Goal: Information Seeking & Learning: Understand process/instructions

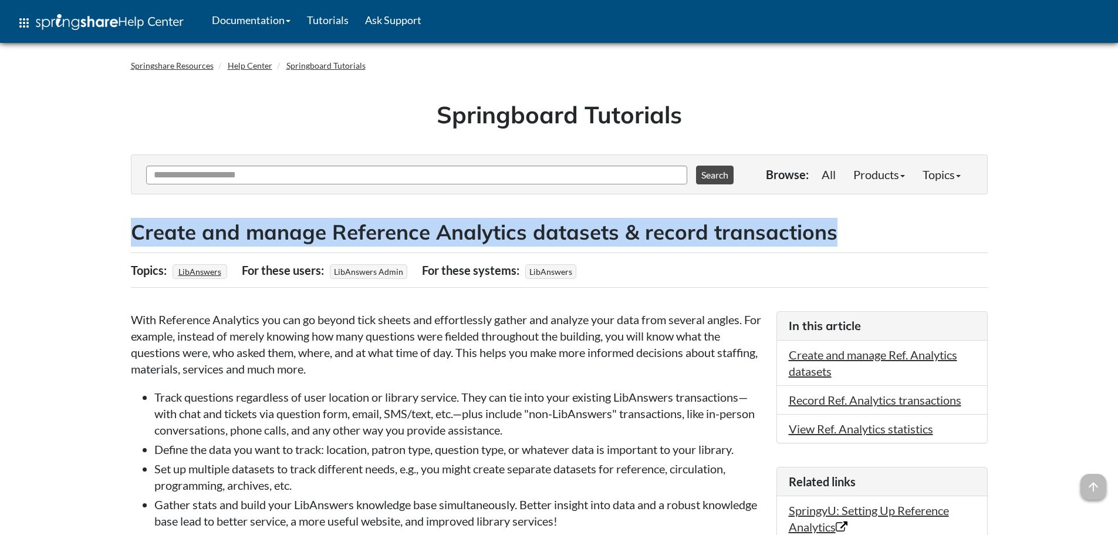
drag, startPoint x: 134, startPoint y: 231, endPoint x: 863, endPoint y: 235, distance: 728.8
click at [863, 235] on h2 "Create and manage Reference Analytics datasets & record transactions" at bounding box center [559, 232] width 857 height 29
copy h2 "Create and manage Reference Analytics datasets & record transactions"
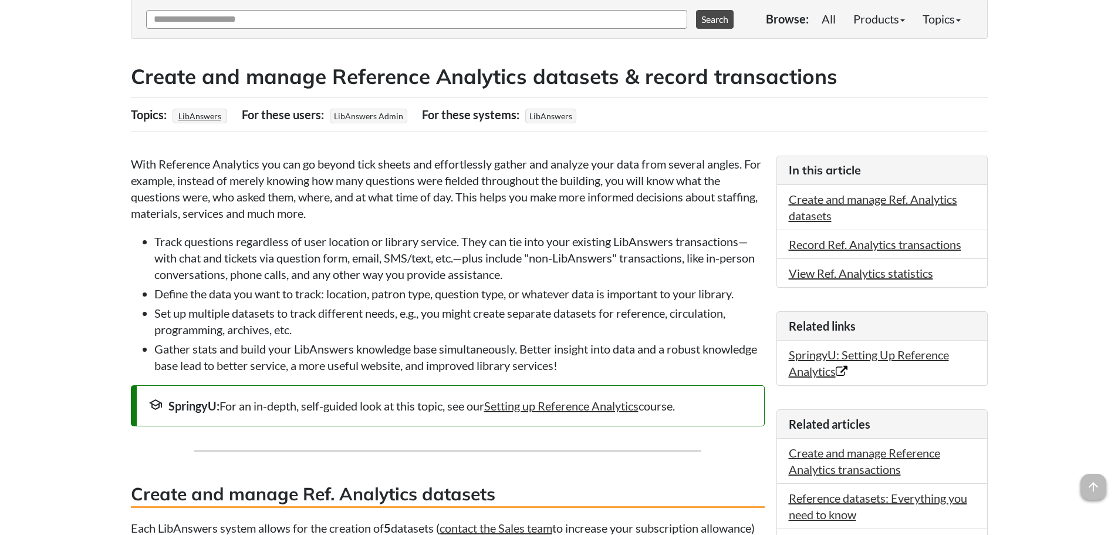
scroll to position [117, 0]
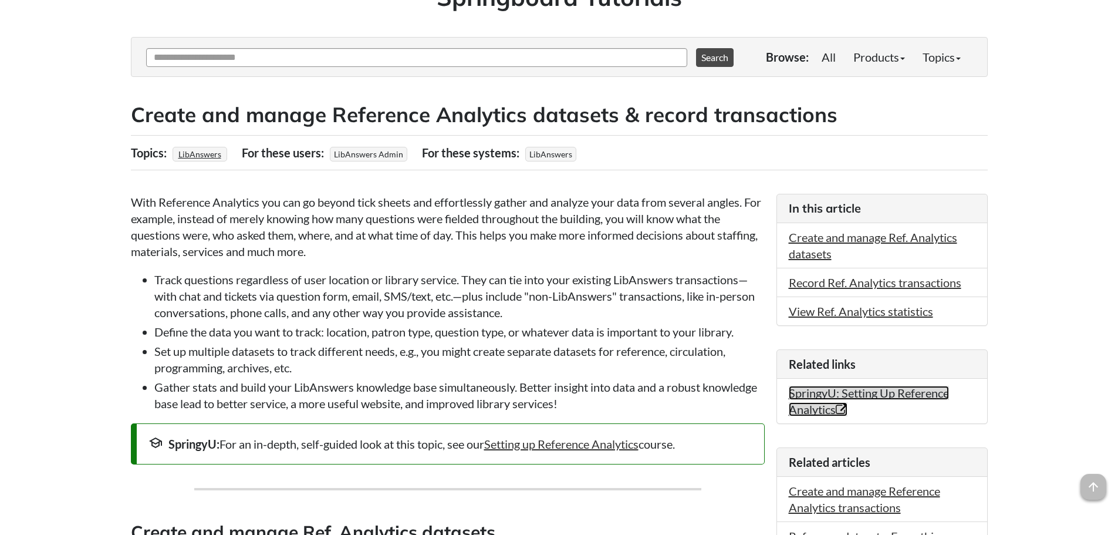
click at [807, 391] on link "SpringyU: Setting Up Reference Analytics Opens in new window" at bounding box center [869, 401] width 160 height 31
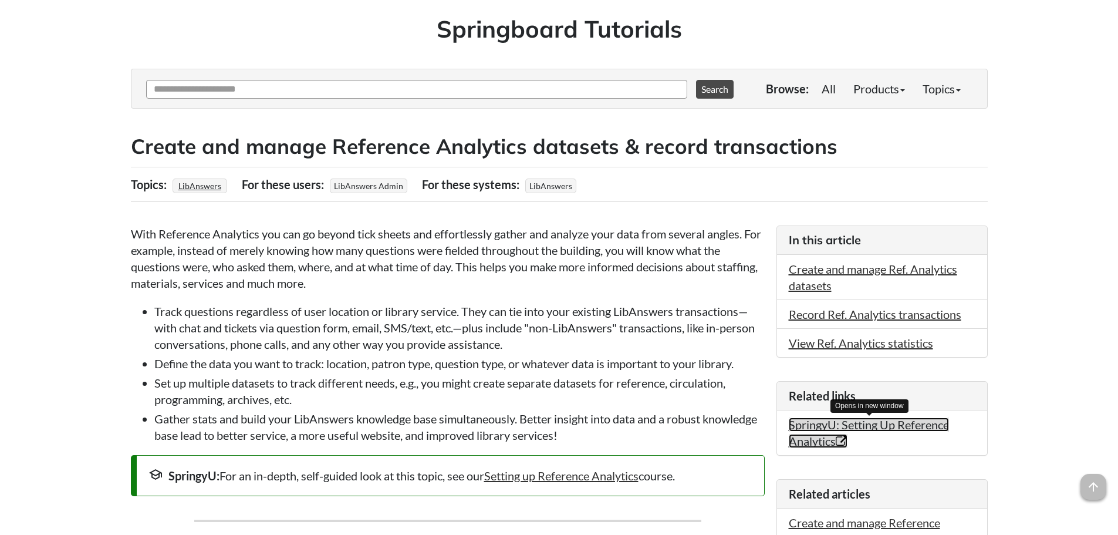
scroll to position [0, 0]
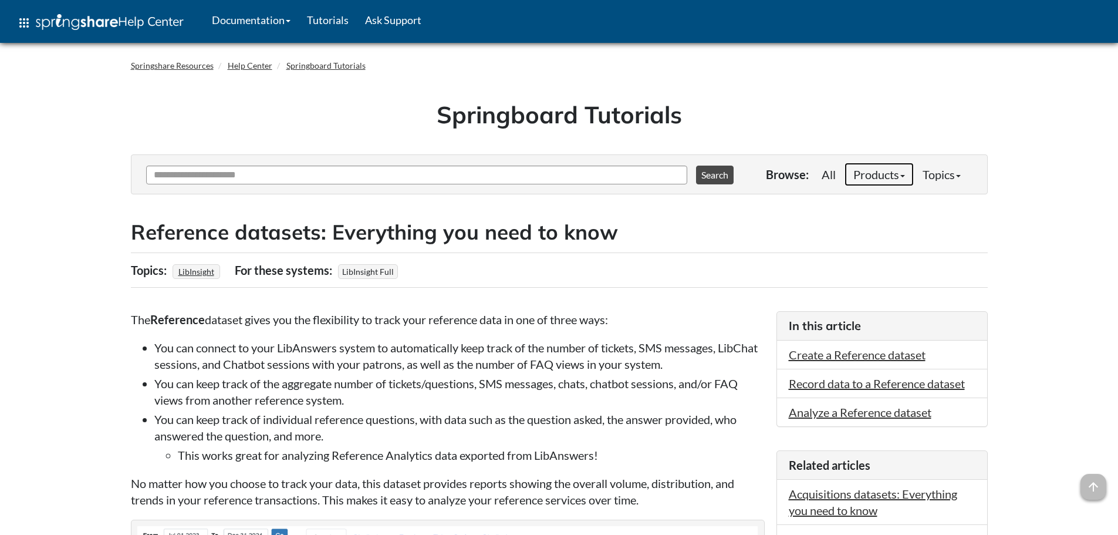
click at [878, 174] on link "Products" at bounding box center [878, 174] width 69 height 23
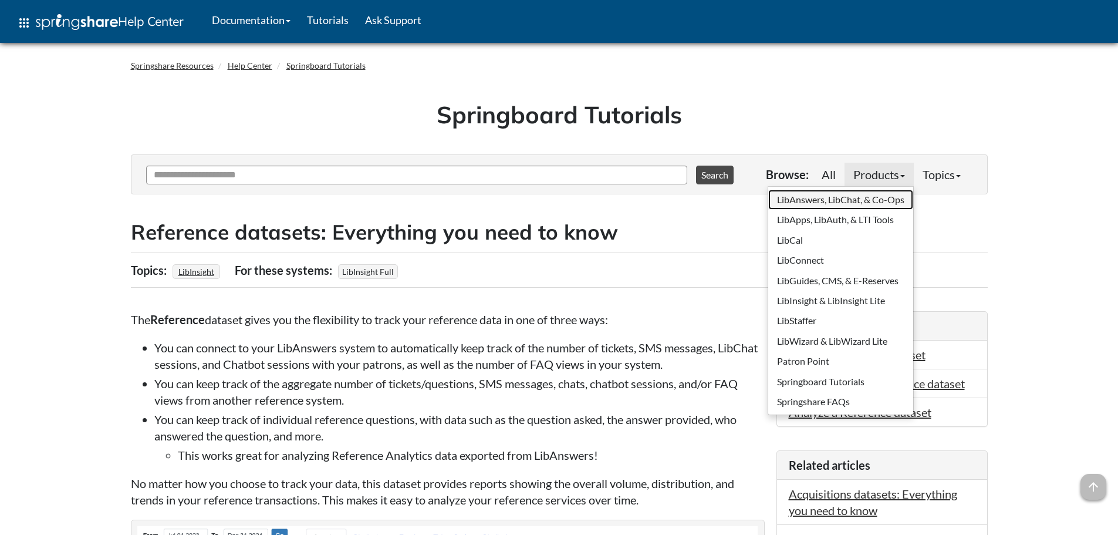
click at [837, 198] on link "LibAnswers, LibChat, & Co-Ops" at bounding box center [840, 200] width 145 height 20
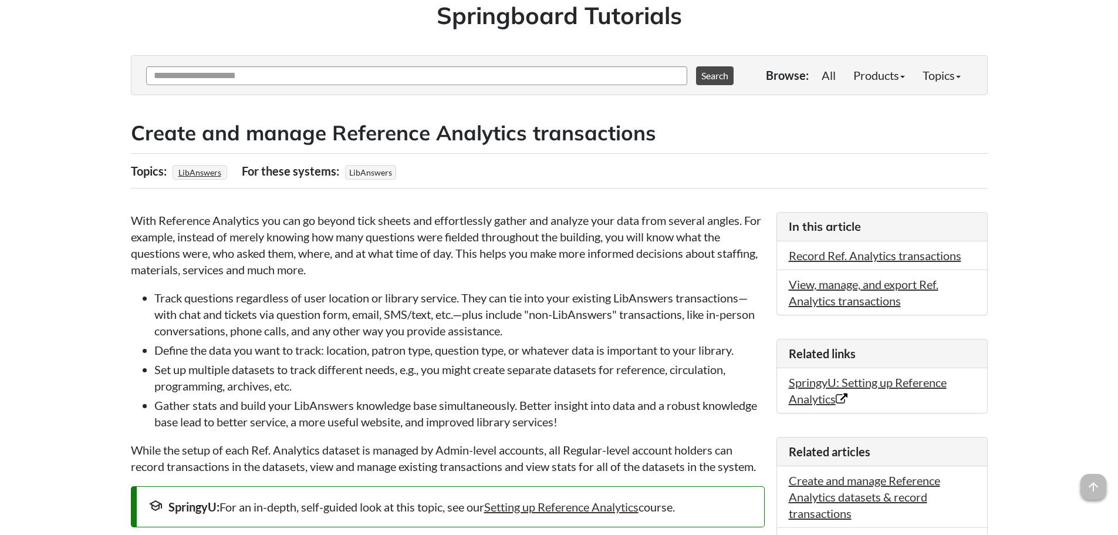
scroll to position [117, 0]
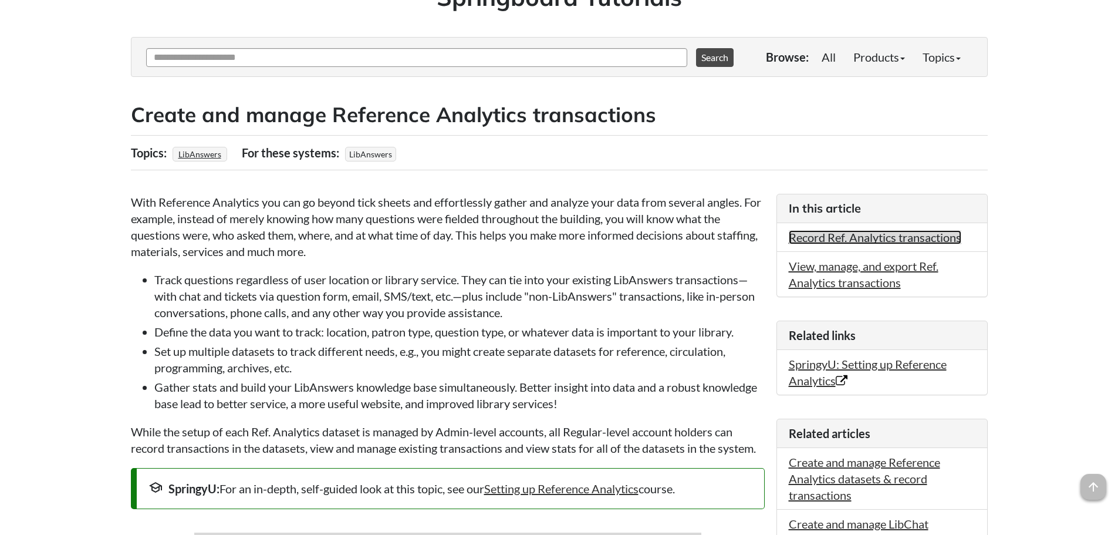
click at [870, 237] on link "Record Ref. Analytics transactions" at bounding box center [875, 237] width 173 height 14
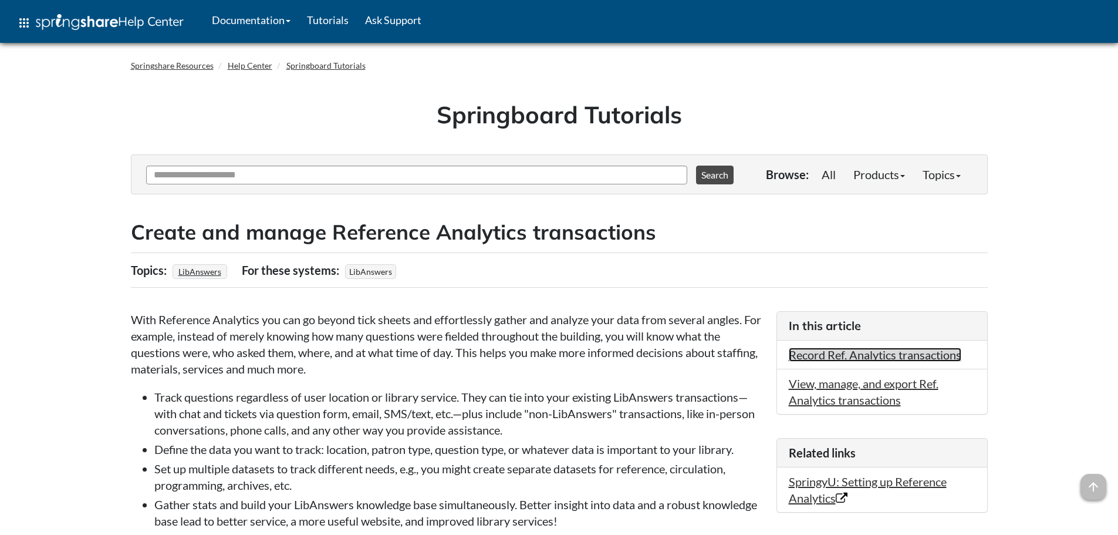
click at [892, 359] on link "Record Ref. Analytics transactions" at bounding box center [875, 354] width 173 height 14
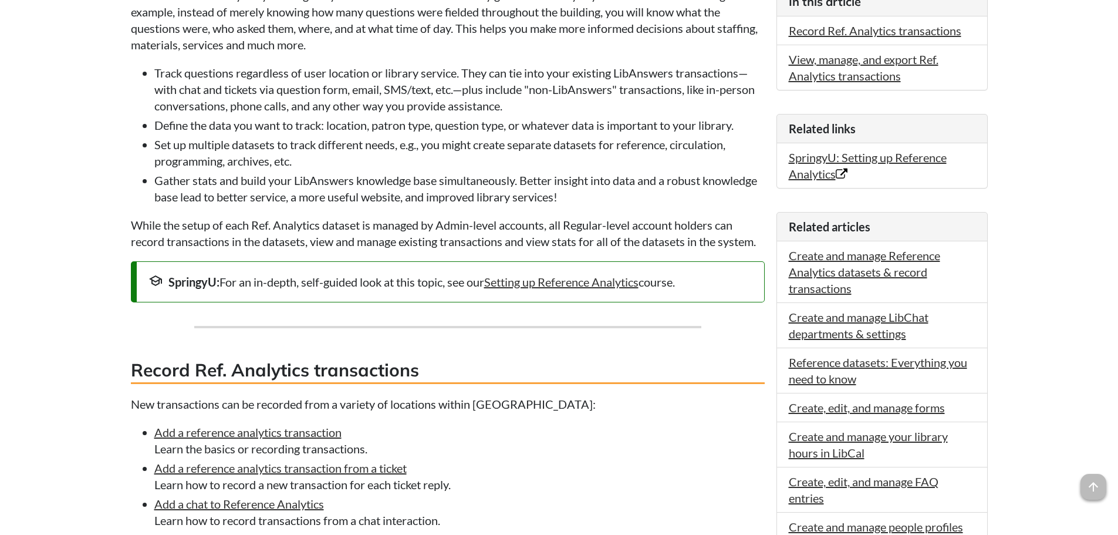
scroll to position [111, 0]
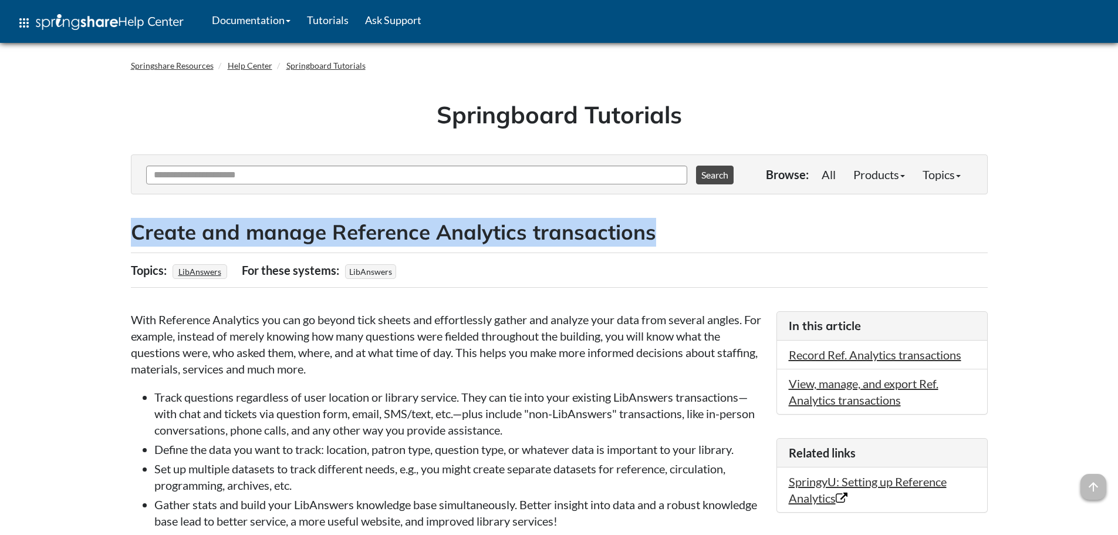
drag, startPoint x: 660, startPoint y: 235, endPoint x: 131, endPoint y: 235, distance: 528.1
click at [131, 235] on h2 "Create and manage Reference Analytics transactions" at bounding box center [559, 232] width 857 height 29
copy h2 "Create and manage Reference Analytics transactions"
